Goal: Find specific fact: Find specific fact

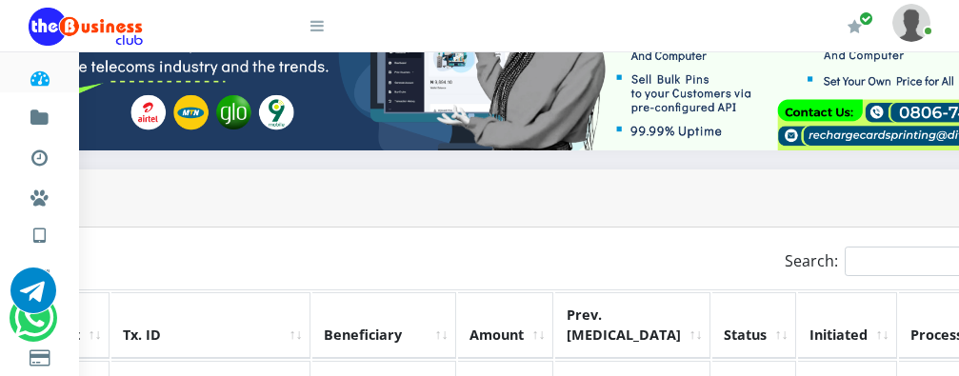
scroll to position [298, 407]
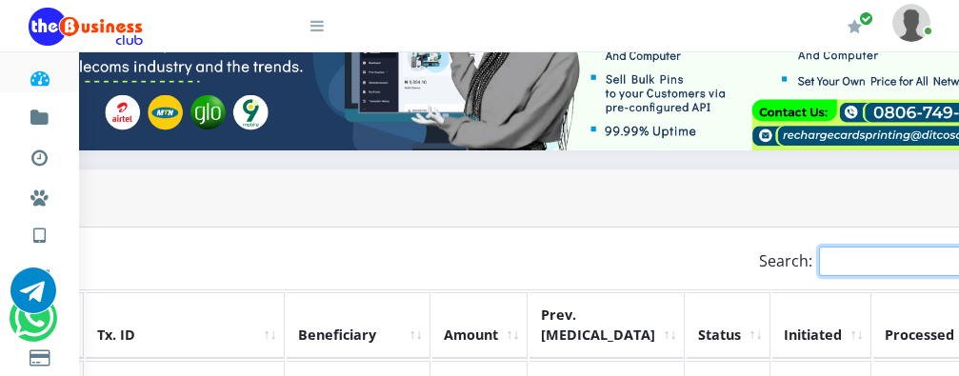
click at [834, 255] on input "Search:" at bounding box center [902, 262] width 167 height 30
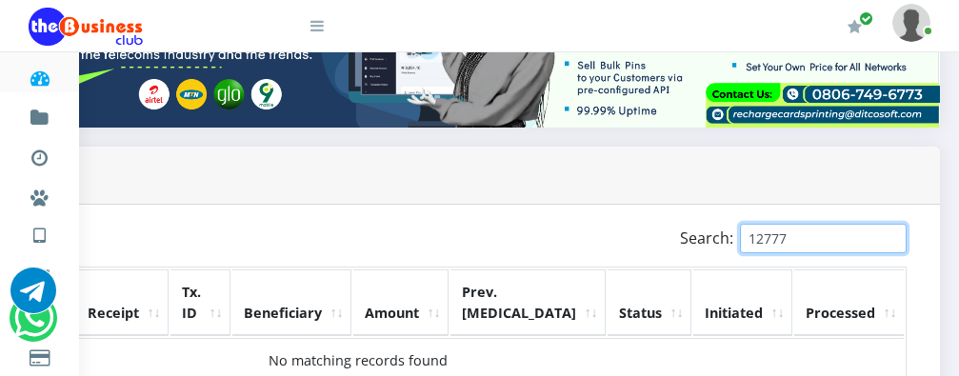
scroll to position [298, 225]
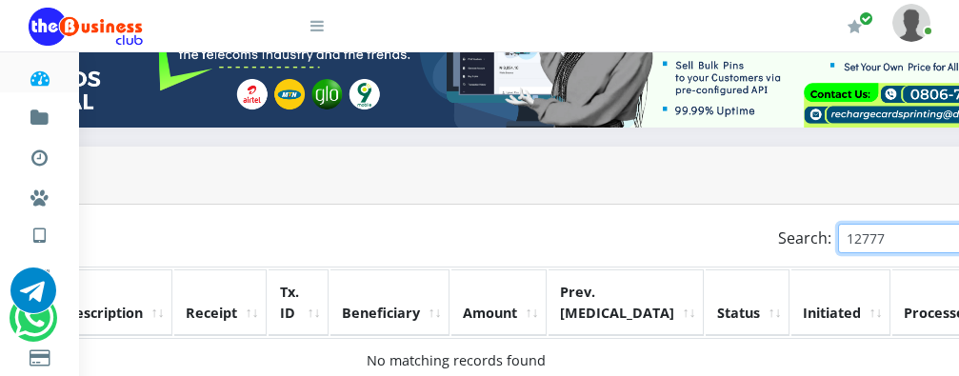
click at [838, 225] on input "12777" at bounding box center [921, 239] width 167 height 30
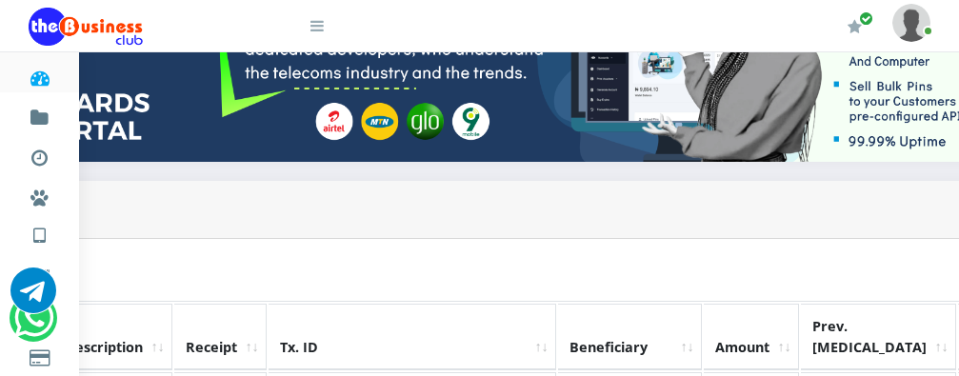
scroll to position [298, 316]
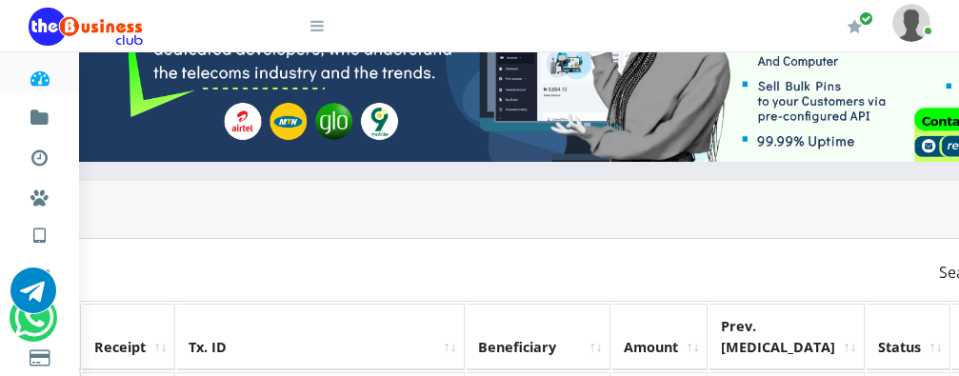
type input "1"
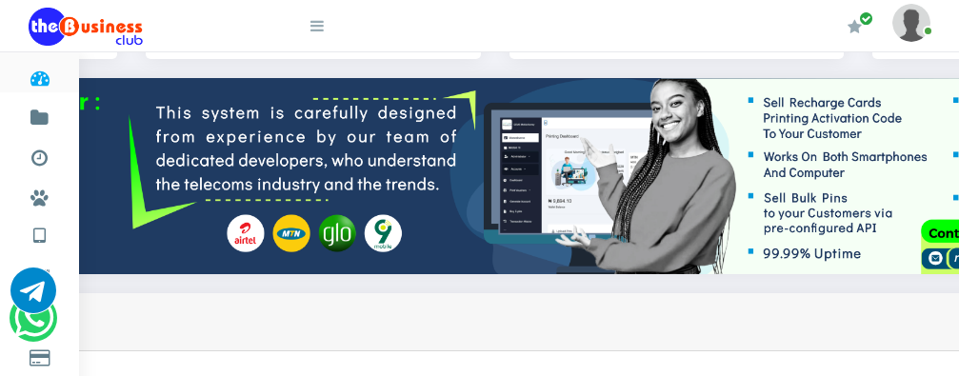
scroll to position [184, 316]
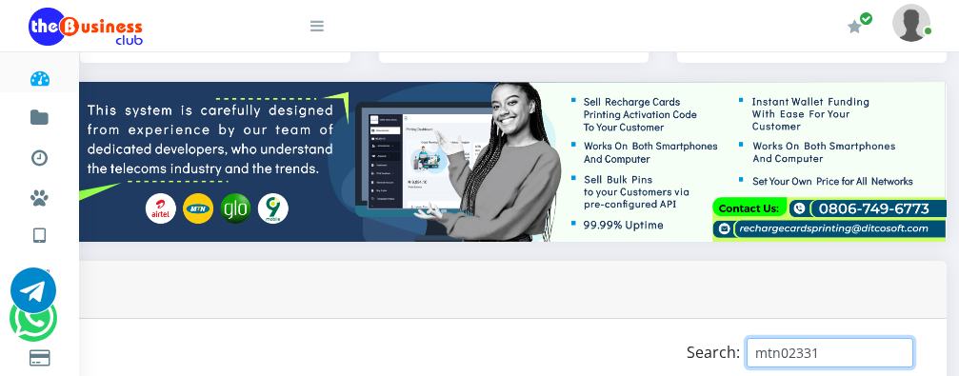
scroll to position [184, 225]
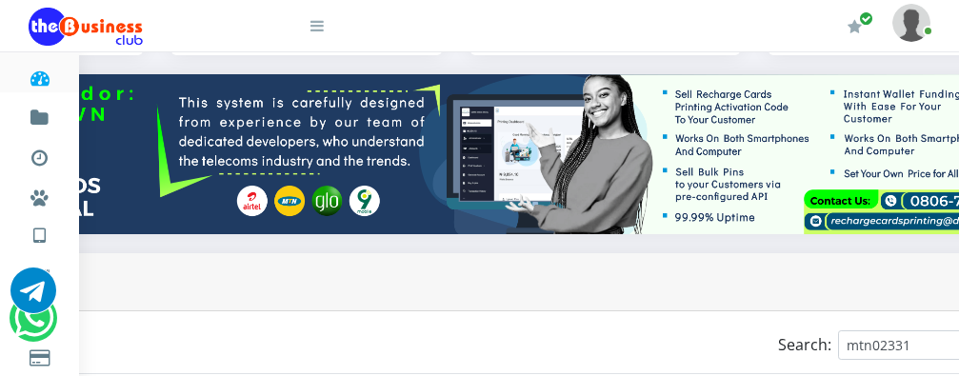
scroll to position [183, 225]
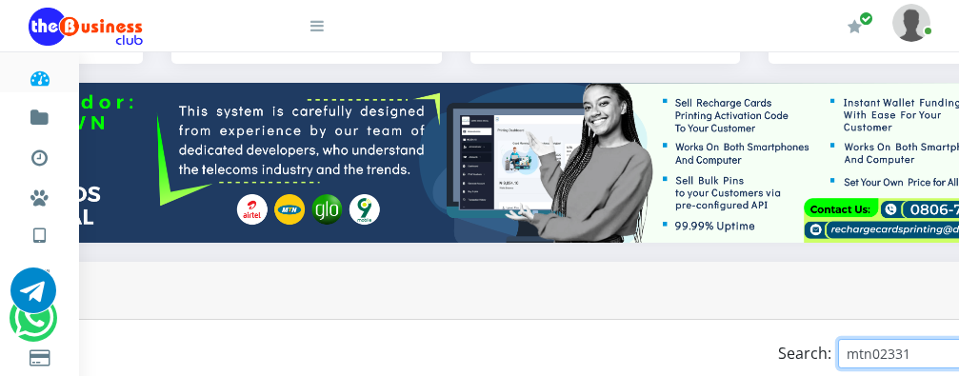
click at [838, 339] on input "mtn02331" at bounding box center [921, 354] width 167 height 30
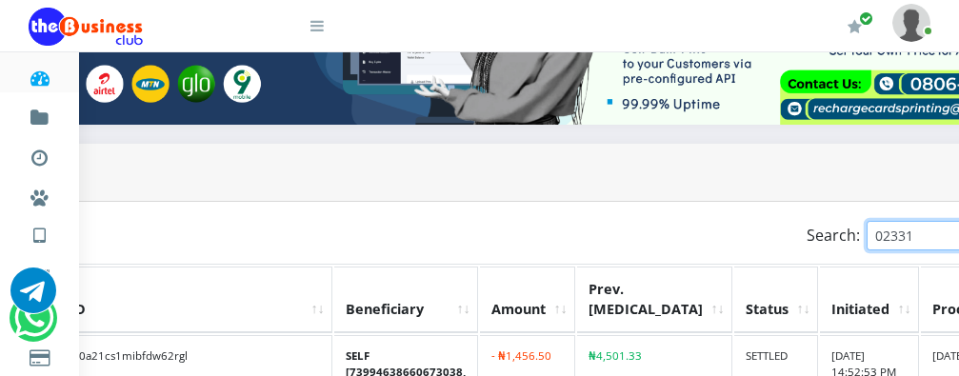
scroll to position [337, 484]
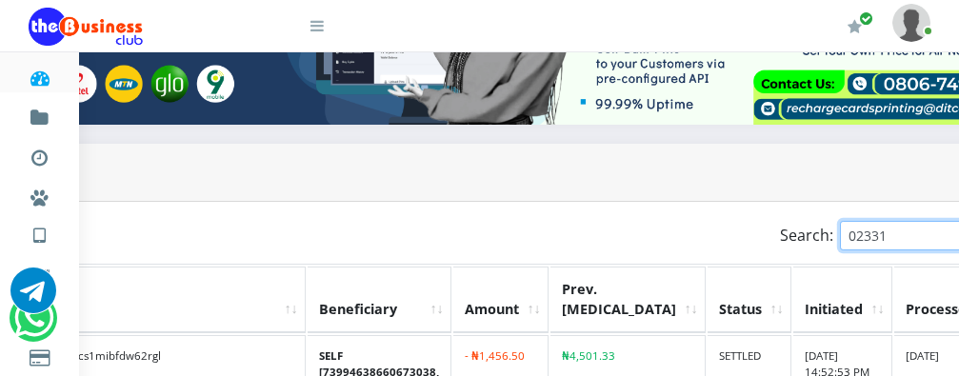
click at [841, 225] on input "02331" at bounding box center [923, 236] width 167 height 30
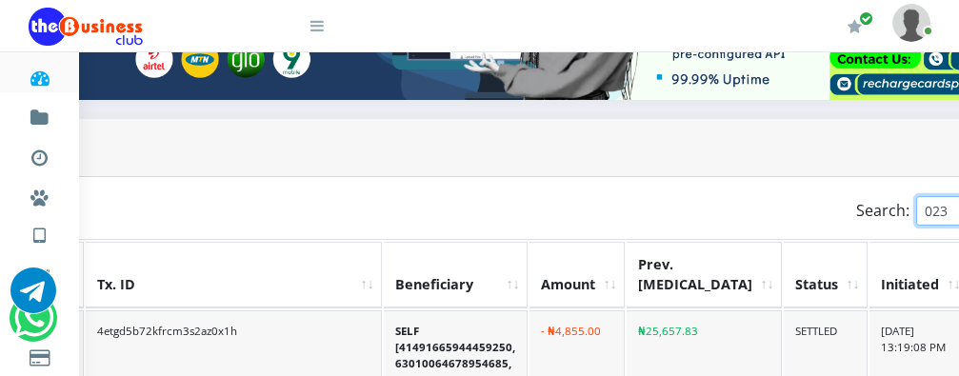
scroll to position [381, 407]
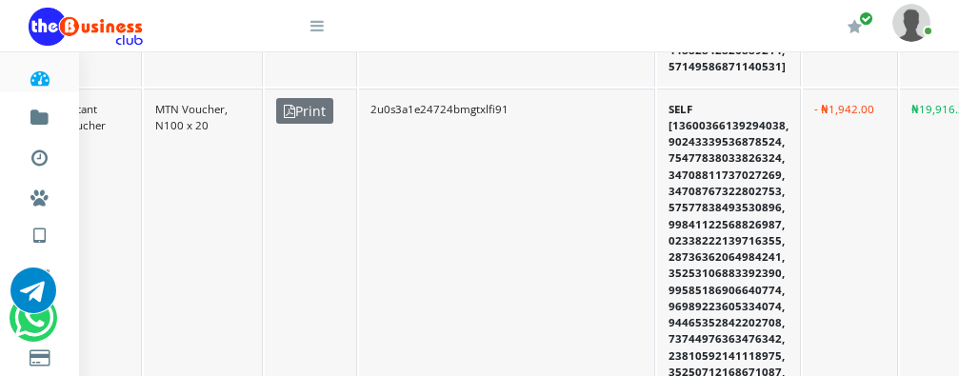
scroll to position [762, 134]
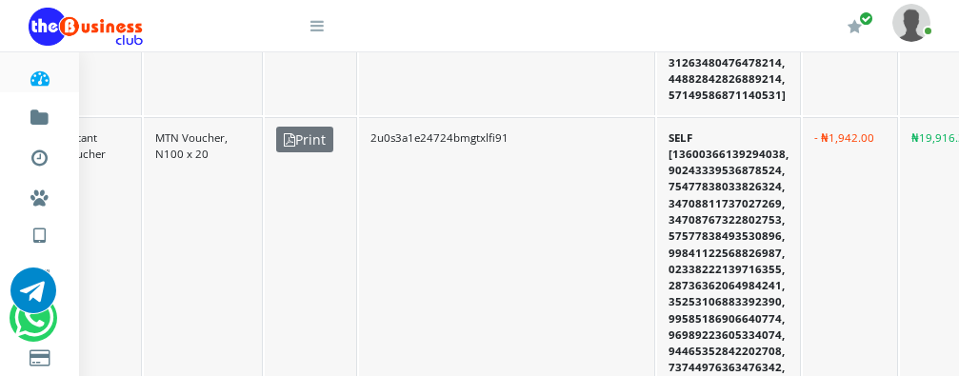
type input "mtn 023"
